Goal: Task Accomplishment & Management: Manage account settings

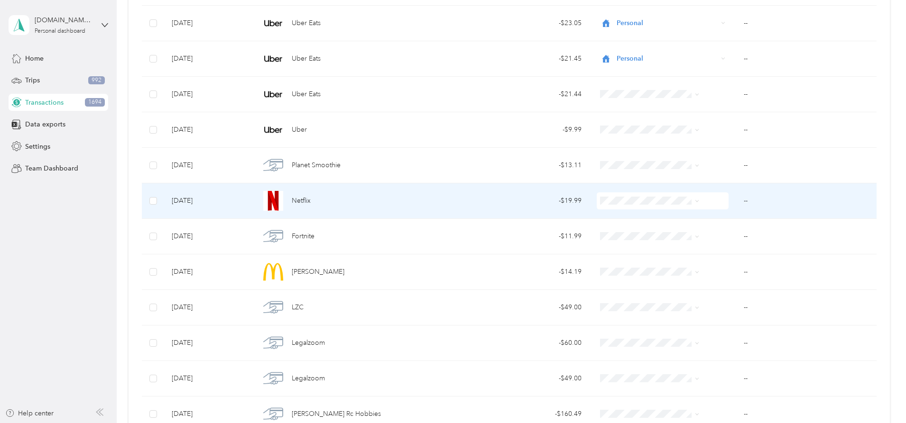
scroll to position [10596, 0]
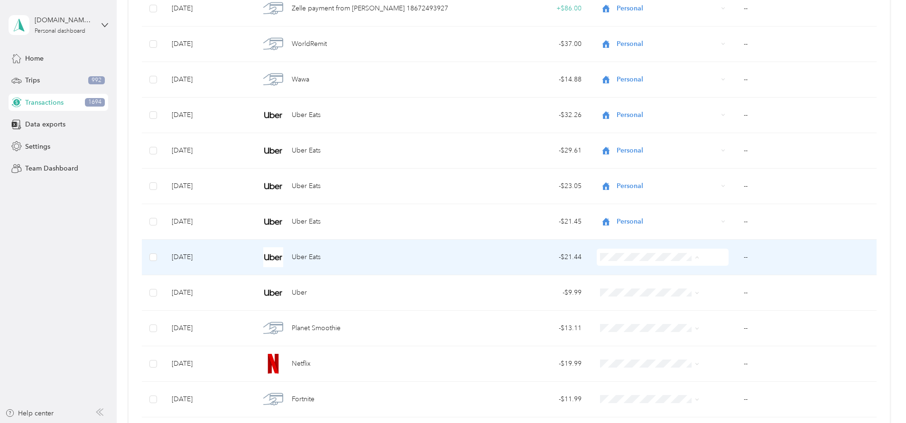
click at [605, 295] on ol "Work Personal [DEMOGRAPHIC_DATA] Other Charity Medical Moving Commute" at bounding box center [634, 333] width 106 height 133
click at [601, 289] on span "Personal" at bounding box center [634, 291] width 93 height 10
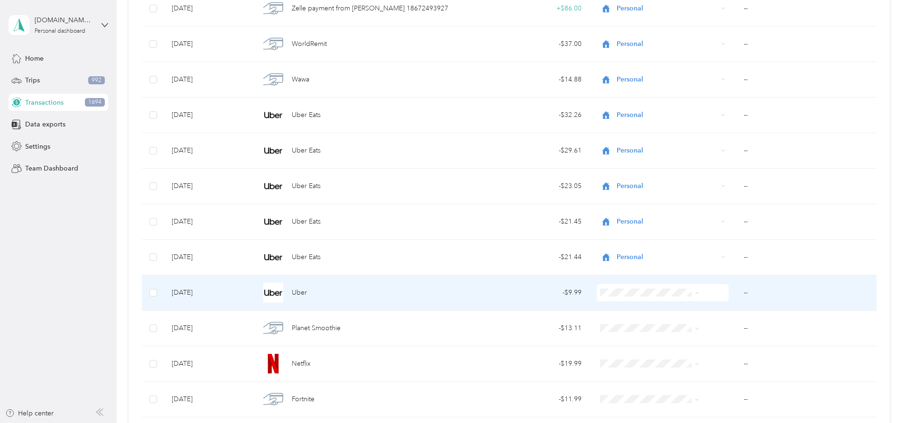
click at [611, 178] on li "Personal" at bounding box center [634, 175] width 106 height 17
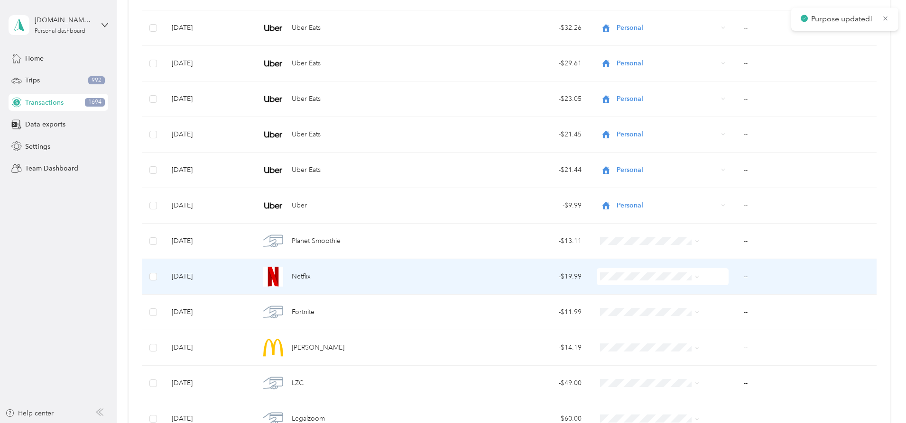
scroll to position [10691, 0]
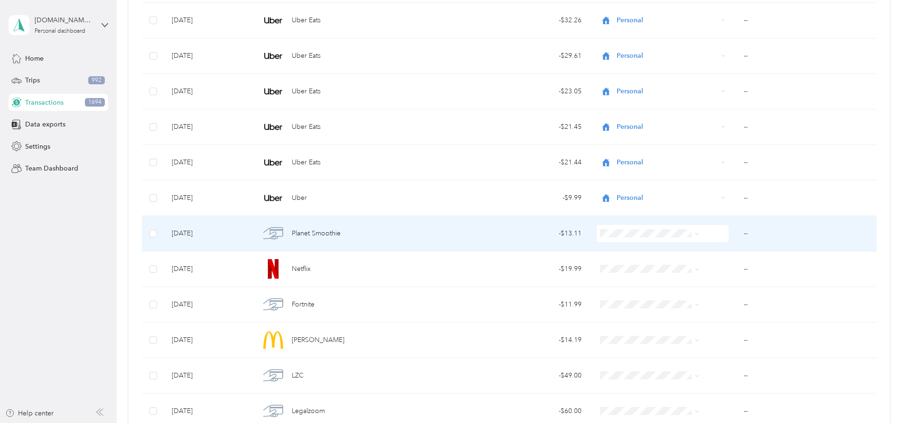
click at [605, 267] on span "Personal" at bounding box center [643, 268] width 76 height 10
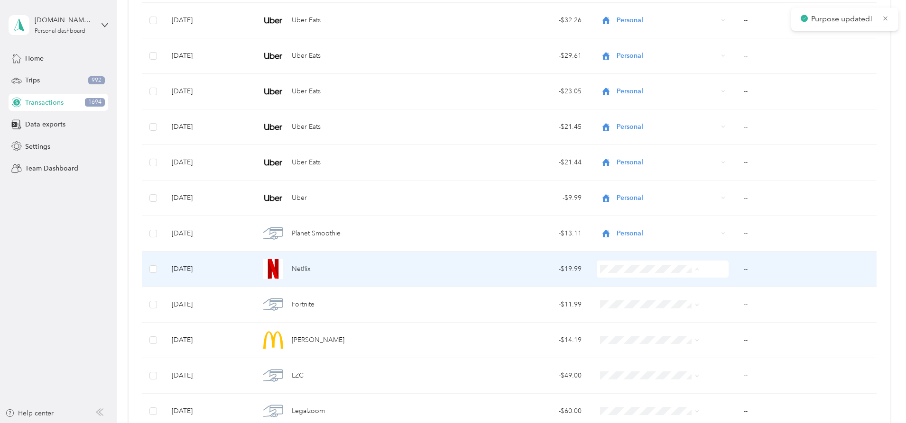
click at [605, 304] on li "Personal" at bounding box center [634, 303] width 106 height 17
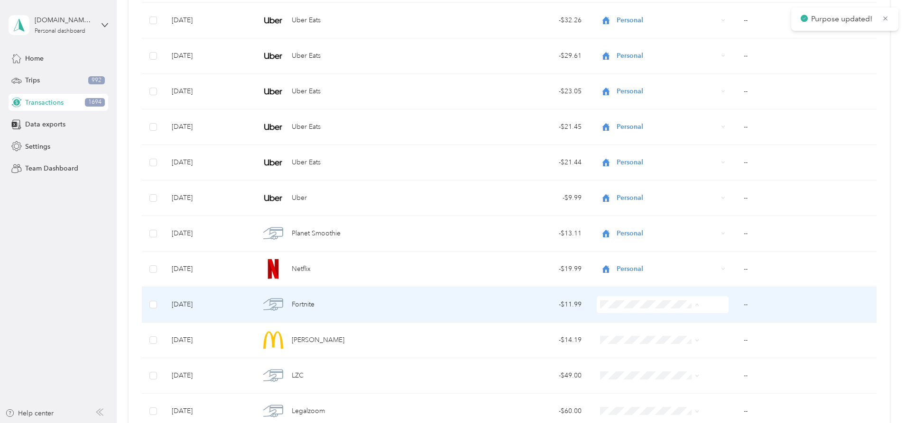
click at [605, 192] on ol "Work Personal [DEMOGRAPHIC_DATA] Other Charity Medical Moving Commute" at bounding box center [634, 229] width 106 height 133
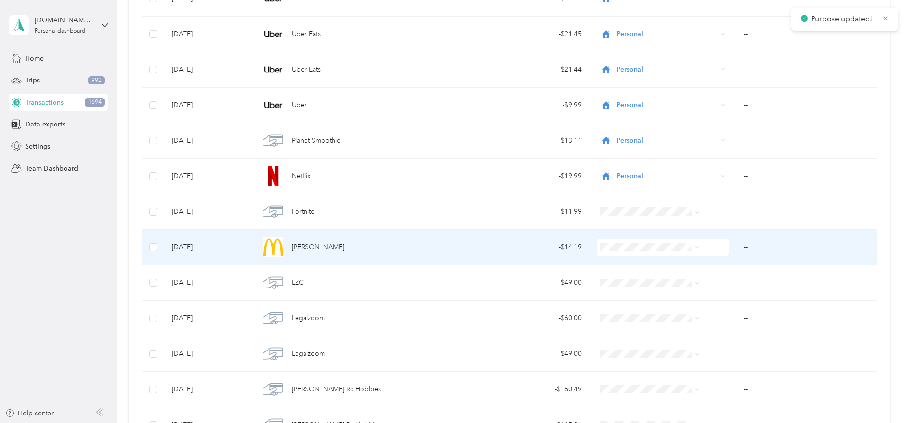
scroll to position [10785, 0]
click at [605, 281] on li "Personal" at bounding box center [634, 278] width 106 height 17
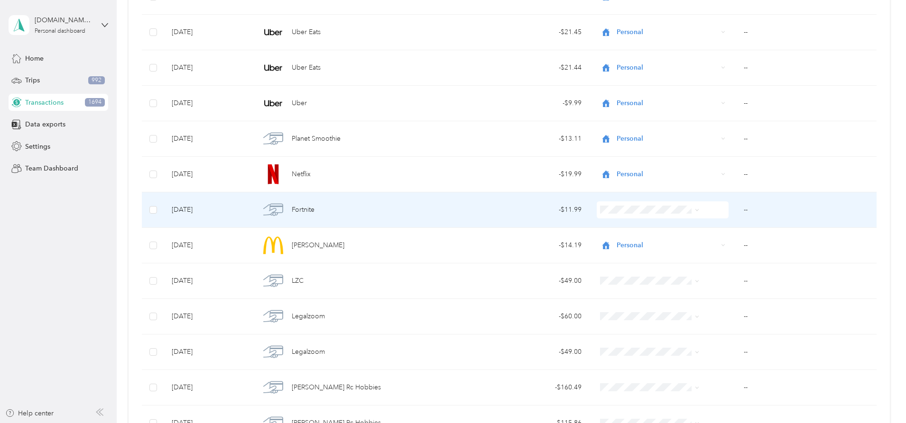
click at [610, 240] on span "Personal" at bounding box center [643, 241] width 76 height 10
